Goal: Task Accomplishment & Management: Use online tool/utility

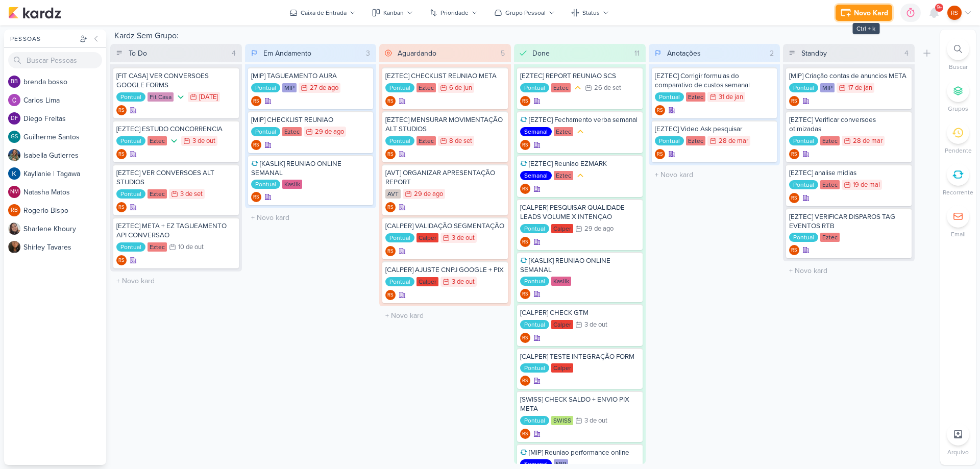
click at [844, 15] on icon at bounding box center [845, 13] width 12 height 12
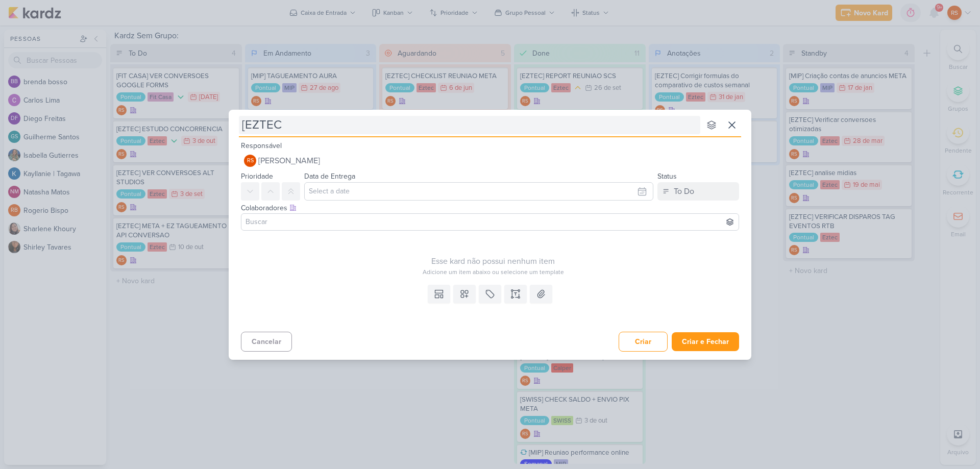
type input "[EZTEC]"
type input "[EZTEC] EN"
type input "[EZTEC] ENVIAR"
type input "[EZTEC] ENVIAR EMAIL F"
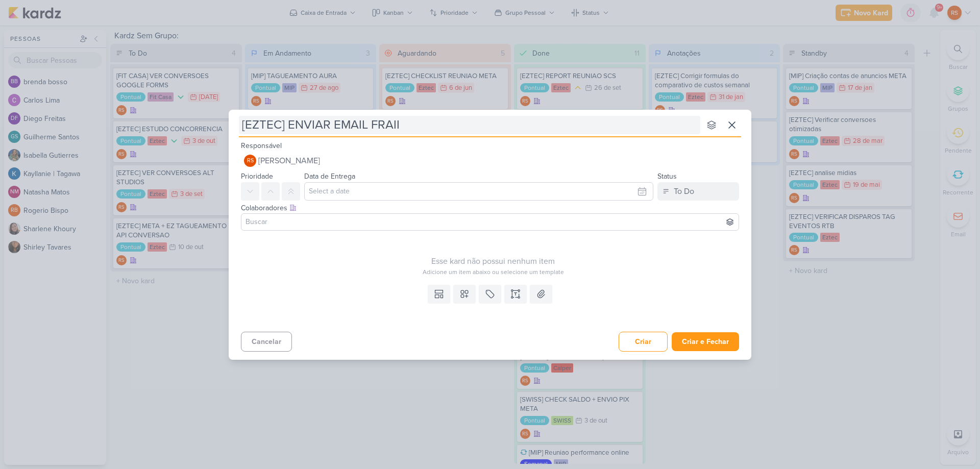
type input "[EZTEC] ENVIAR EMAIL FRAIIH"
type input "[EZTEC] ENVIAR EMAIL FRAII"
type input "[EZTEC] ENVIAR EMAIL FRAIA"
type input "[EZTEC] ENVIAR EMAIL FRAIHA"
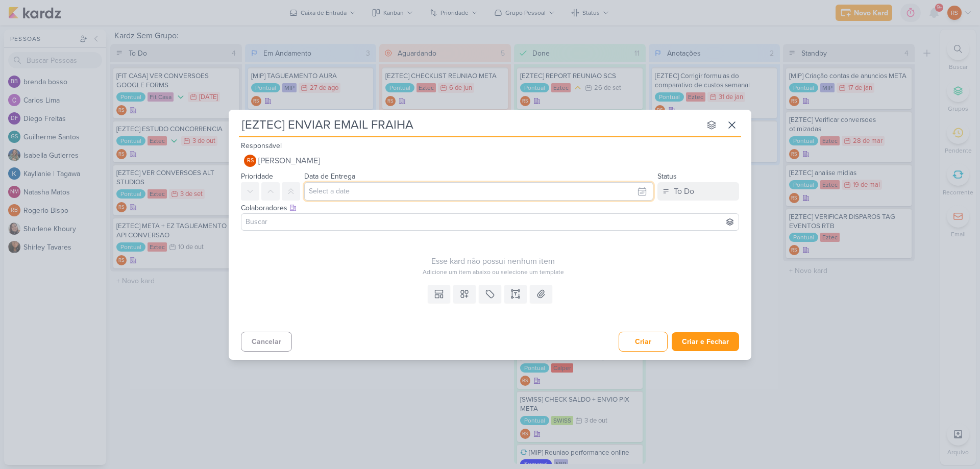
click at [362, 192] on input "text" at bounding box center [478, 191] width 349 height 18
click at [593, 259] on div "8" at bounding box center [592, 260] width 16 height 15
type input "8 de outubro de 2025 às 23:59"
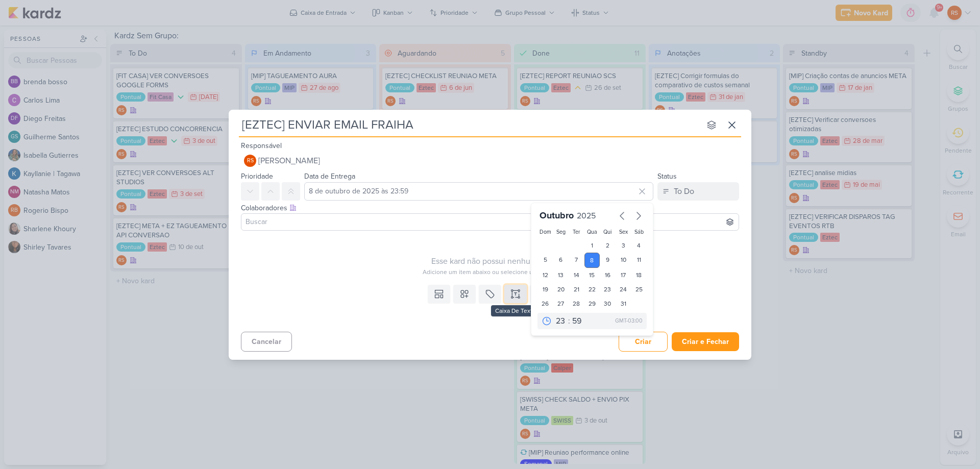
click at [511, 293] on button at bounding box center [515, 294] width 22 height 18
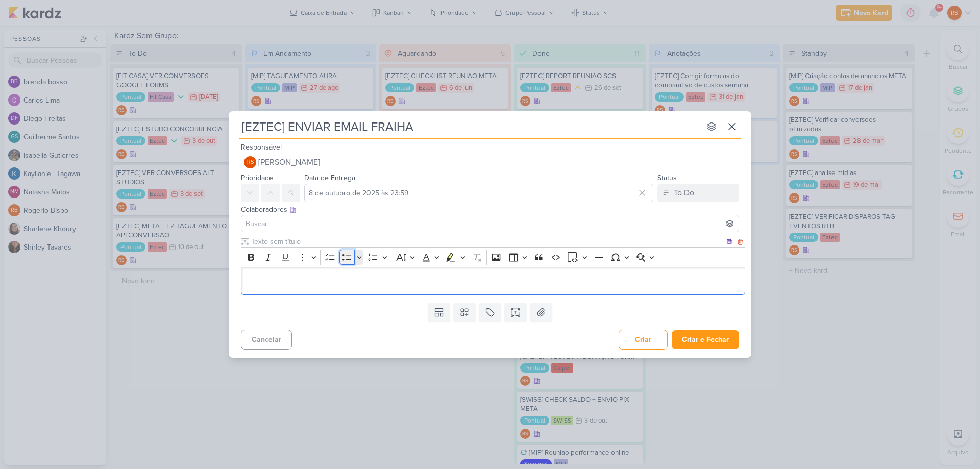
click at [342, 260] on icon "Editor toolbar" at bounding box center [347, 257] width 10 height 10
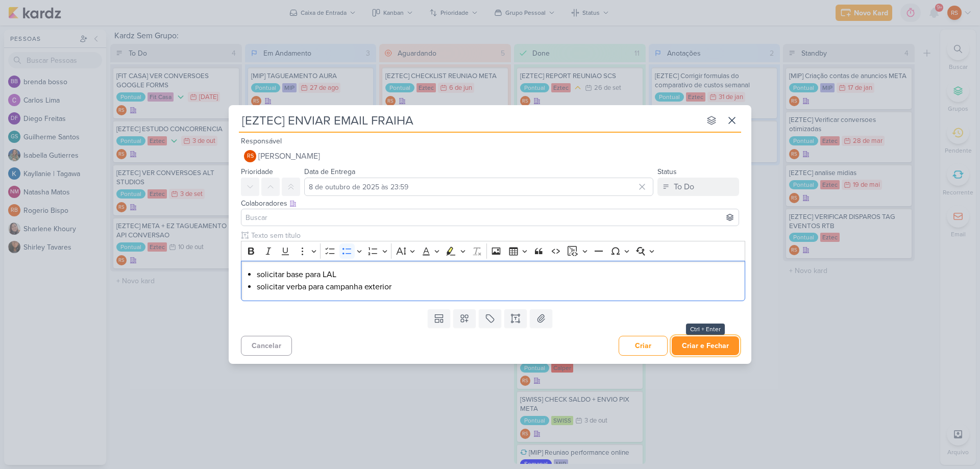
click at [707, 344] on button "Criar e Fechar" at bounding box center [704, 345] width 67 height 19
